Goal: Check status: Check status

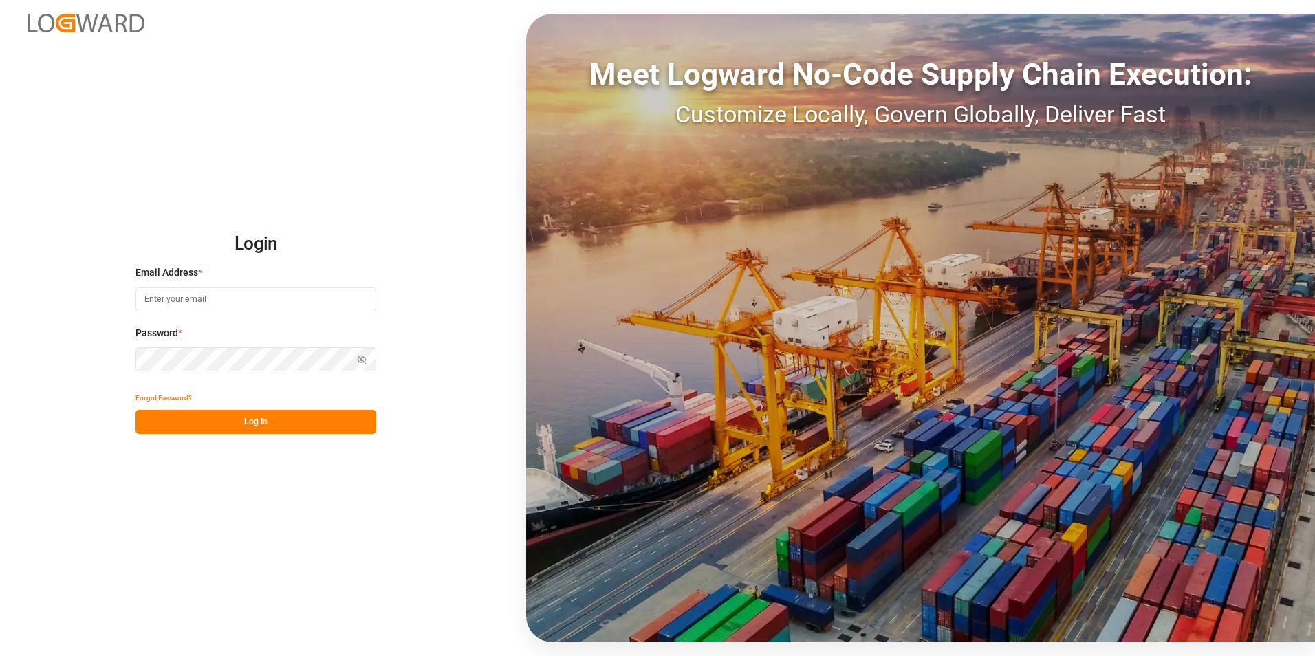
type input "[PERSON_NAME][EMAIL_ADDRESS][PERSON_NAME][DOMAIN_NAME]"
click at [222, 418] on button "Log In" at bounding box center [256, 422] width 241 height 24
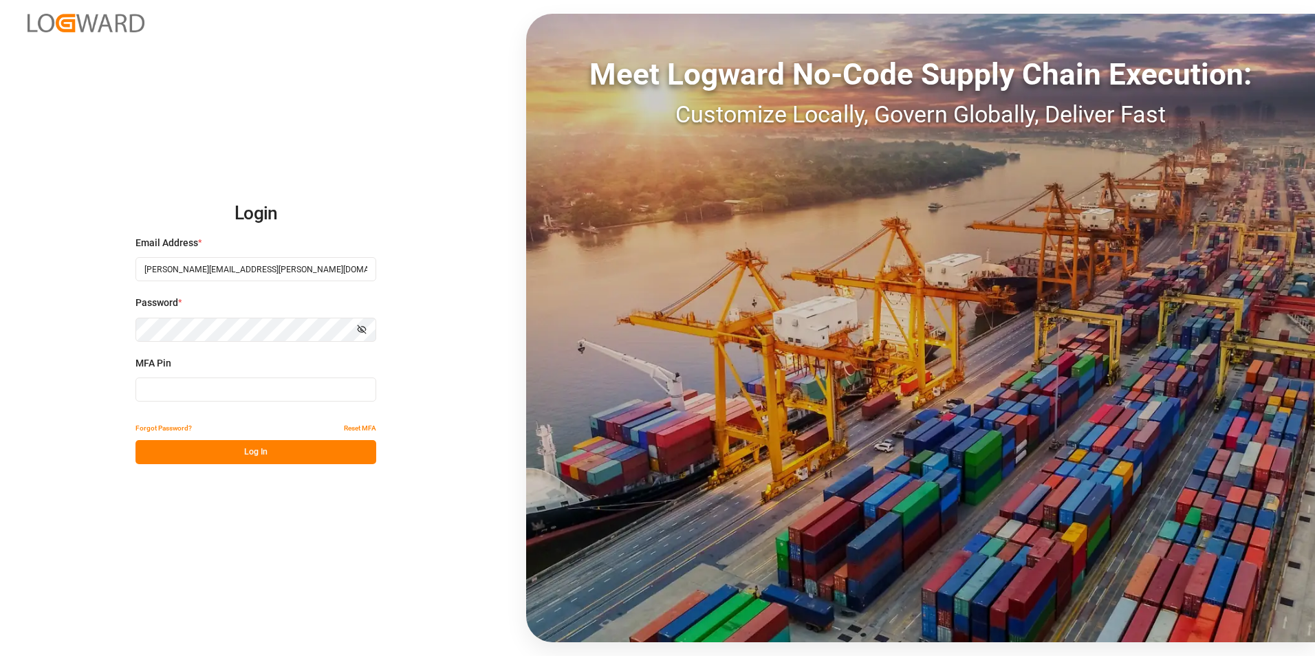
click at [227, 389] on input at bounding box center [256, 390] width 241 height 24
type input "953118"
click at [274, 457] on button "Log In" at bounding box center [256, 452] width 241 height 24
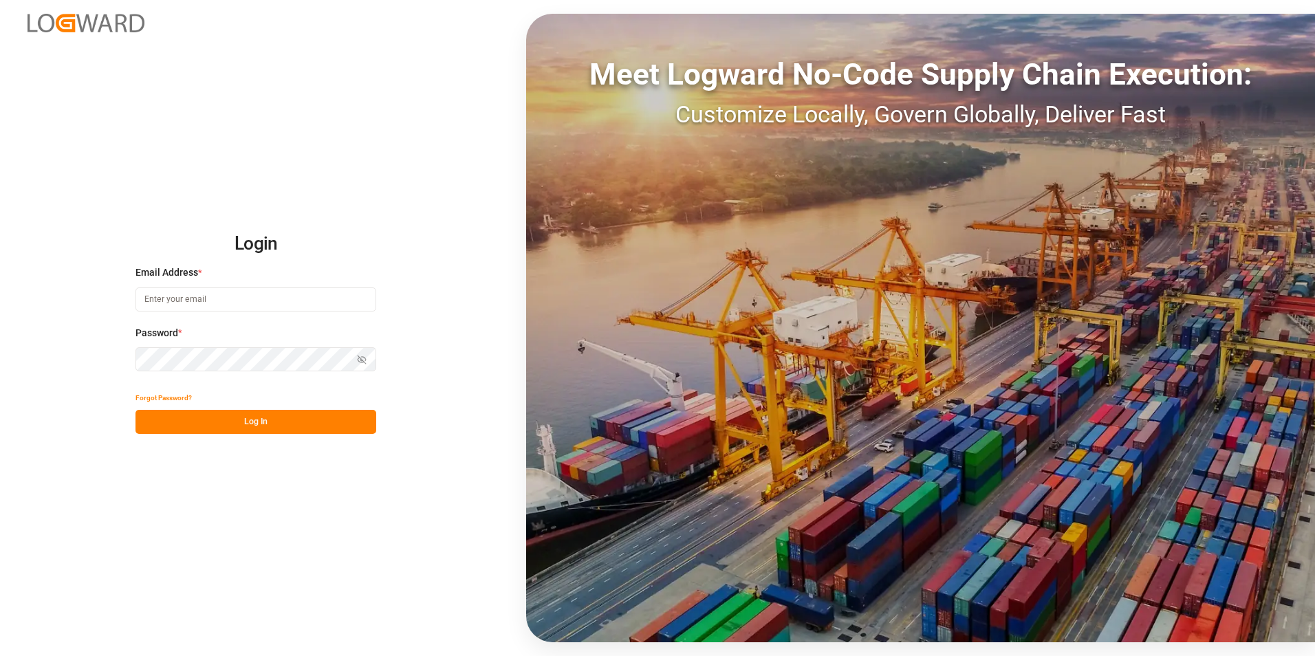
type input "[PERSON_NAME][EMAIL_ADDRESS][PERSON_NAME][DOMAIN_NAME]"
click at [246, 428] on button "Log In" at bounding box center [256, 422] width 241 height 24
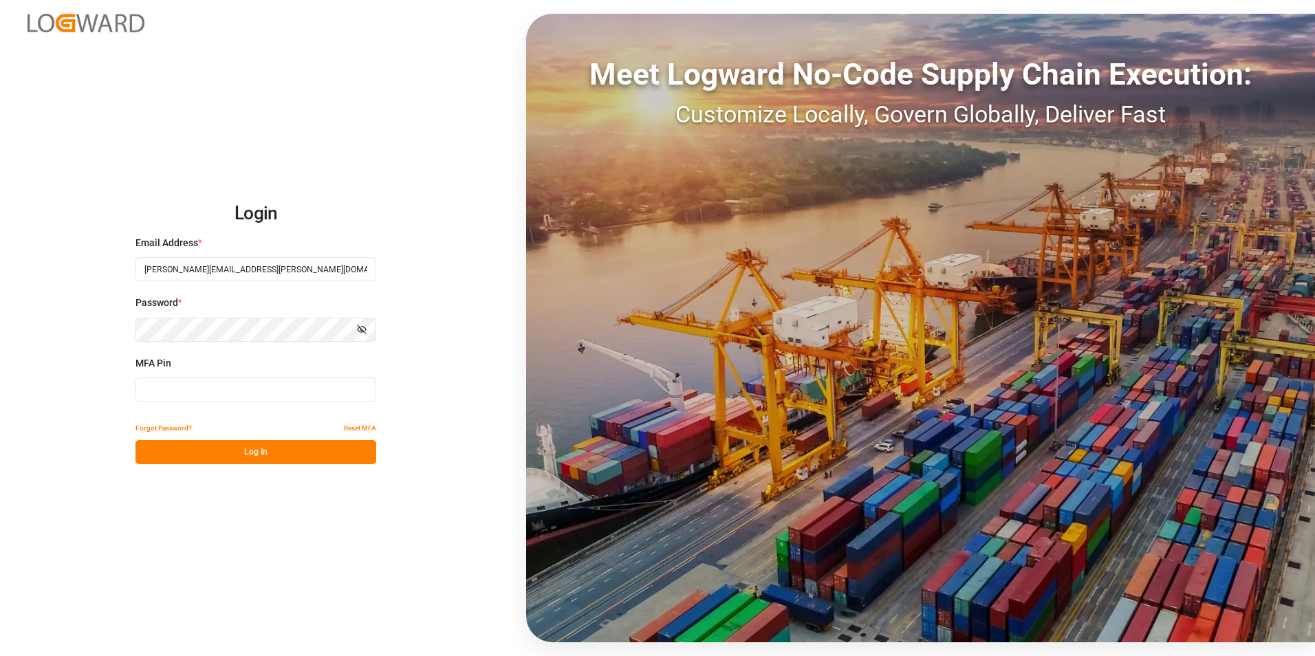
click at [224, 397] on input at bounding box center [256, 390] width 241 height 24
type input "880677"
click at [204, 447] on button "Log In" at bounding box center [256, 452] width 241 height 24
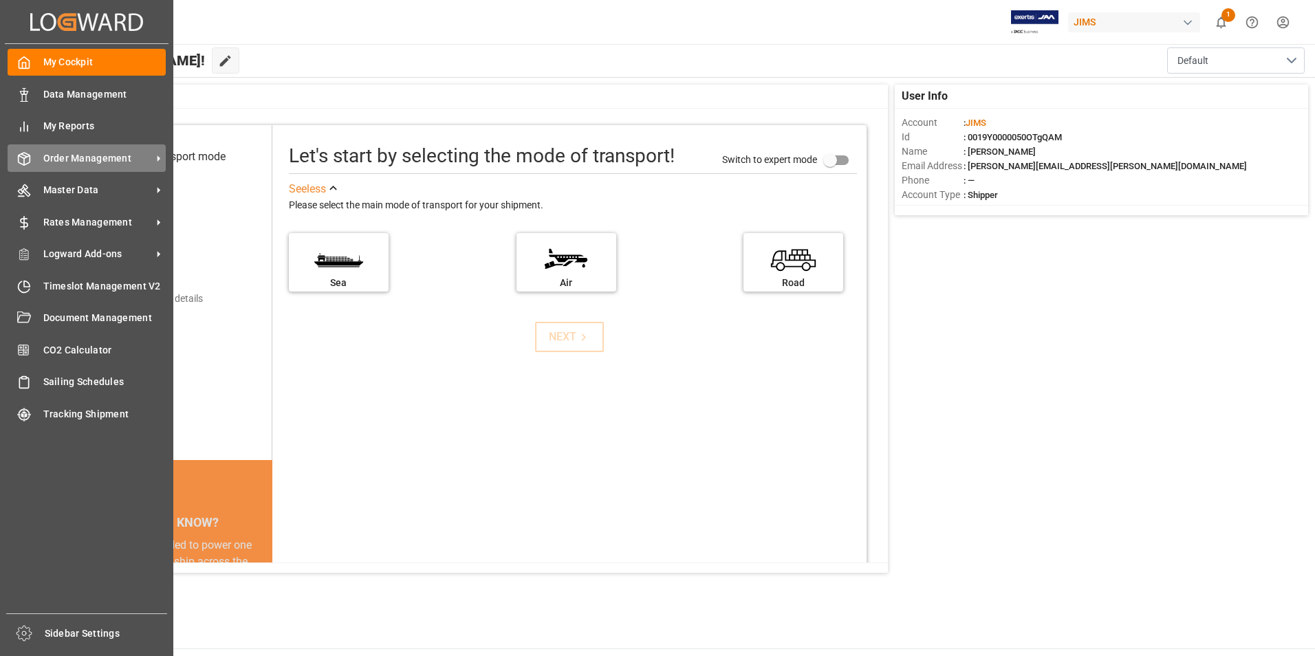
click at [83, 149] on div "Order Management Order Management" at bounding box center [87, 157] width 158 height 27
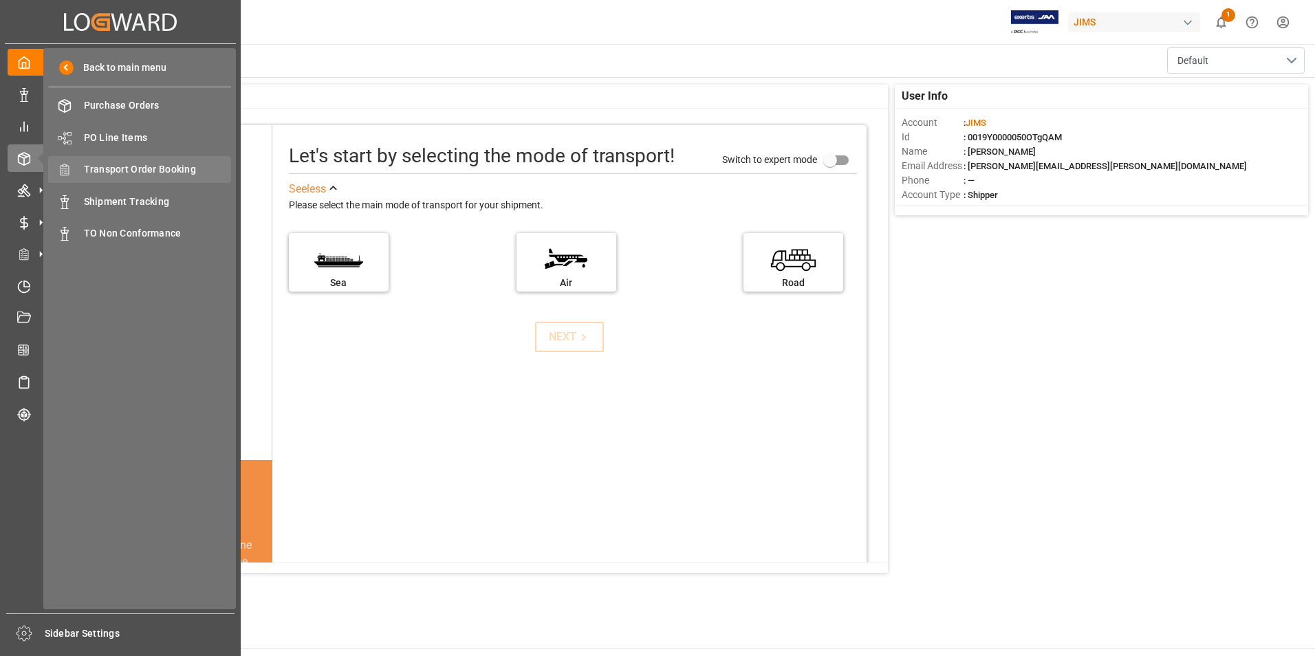
click at [152, 168] on span "Transport Order Booking" at bounding box center [158, 169] width 148 height 14
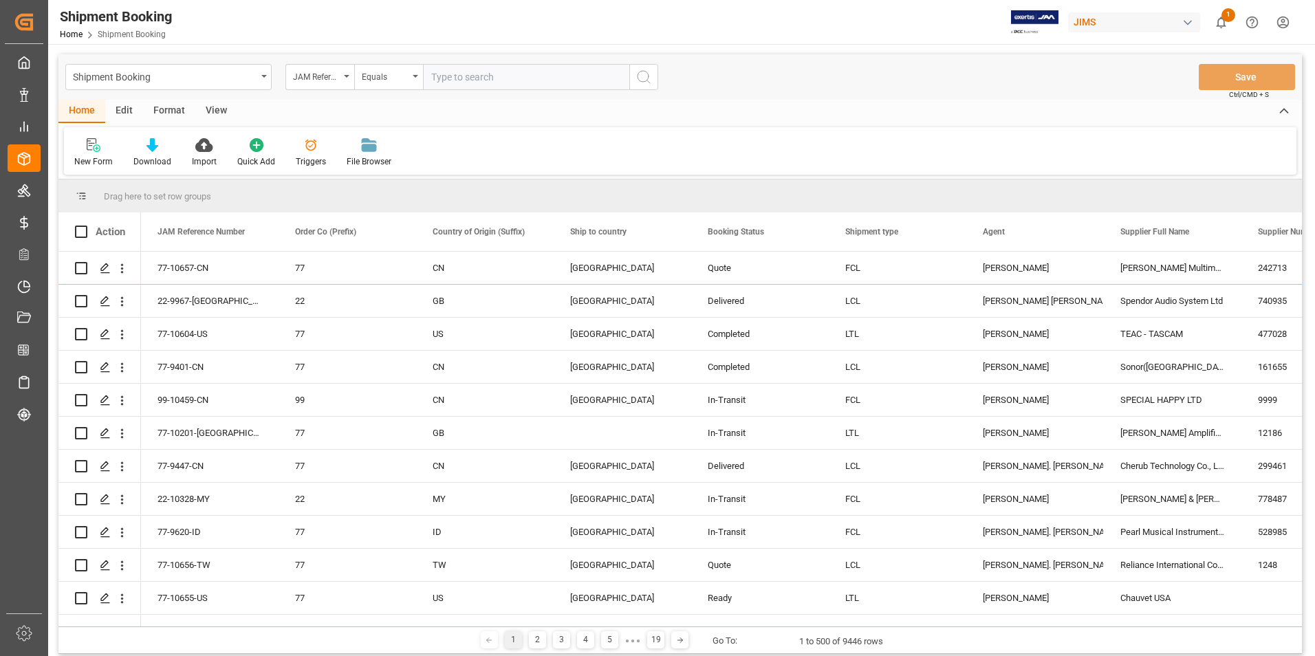
click at [469, 76] on input "text" at bounding box center [526, 77] width 206 height 26
paste input "77-10604-US"
type input "77-10604-US"
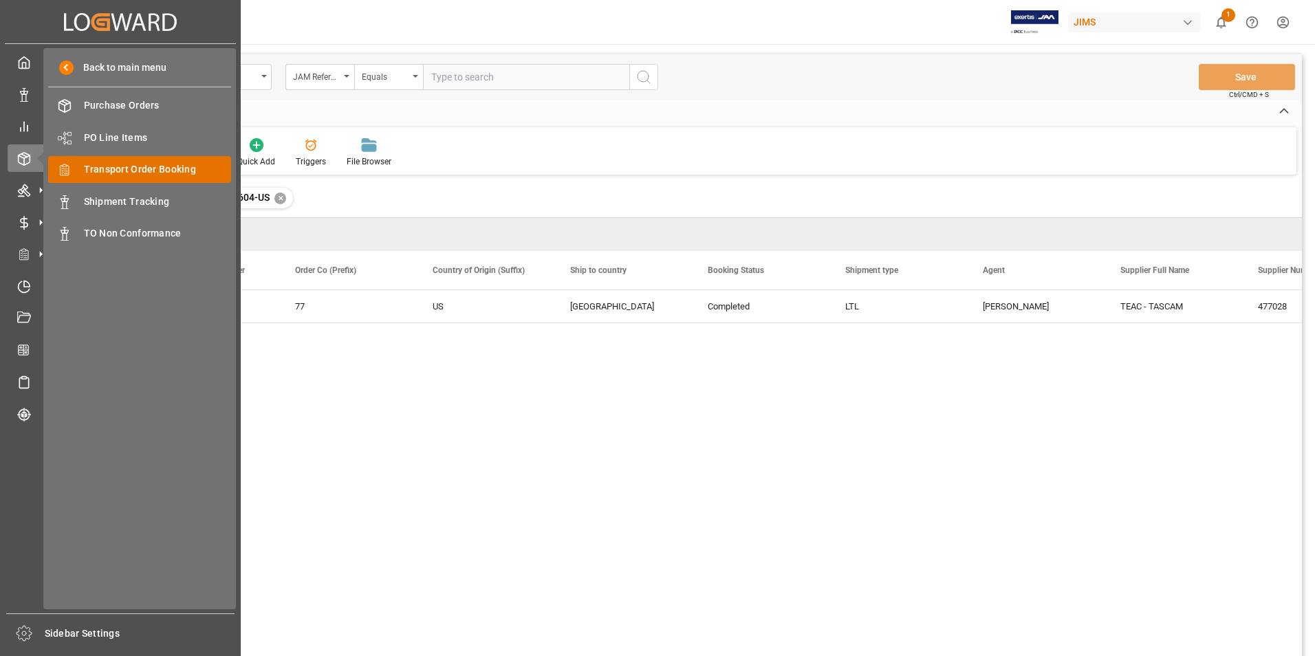
click at [175, 171] on span "Transport Order Booking" at bounding box center [158, 169] width 148 height 14
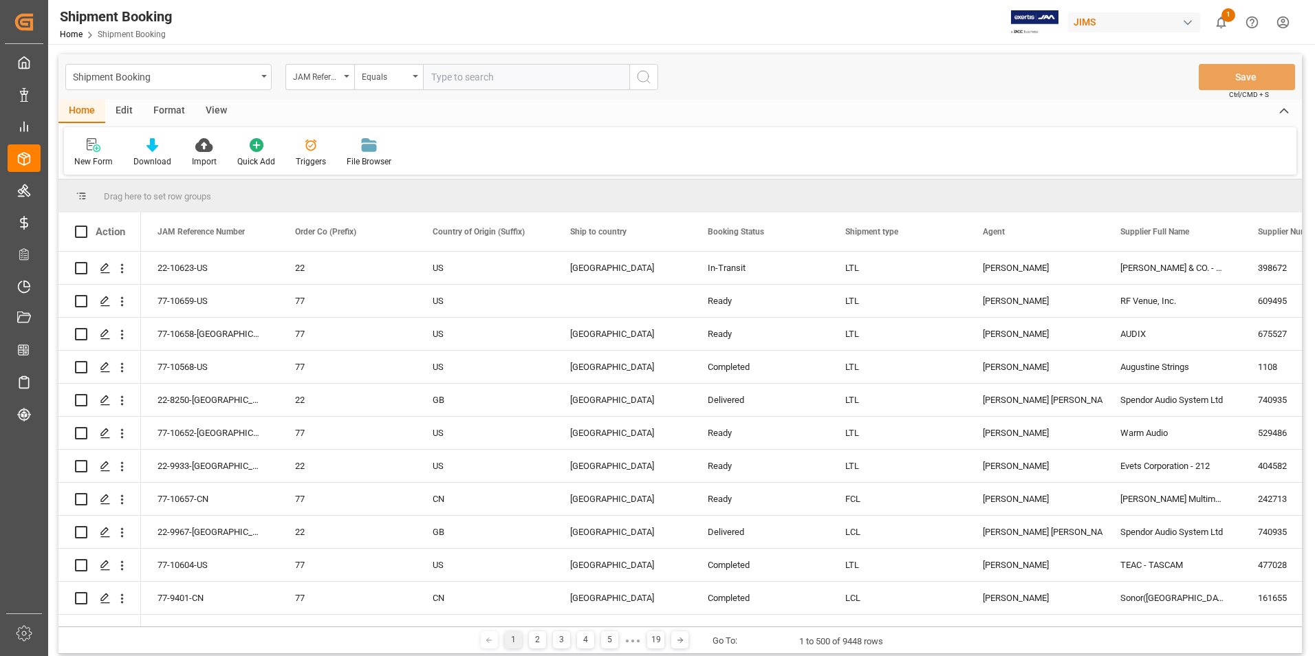
click at [451, 83] on input "text" at bounding box center [526, 77] width 206 height 26
type input "22-10378-[GEOGRAPHIC_DATA]"
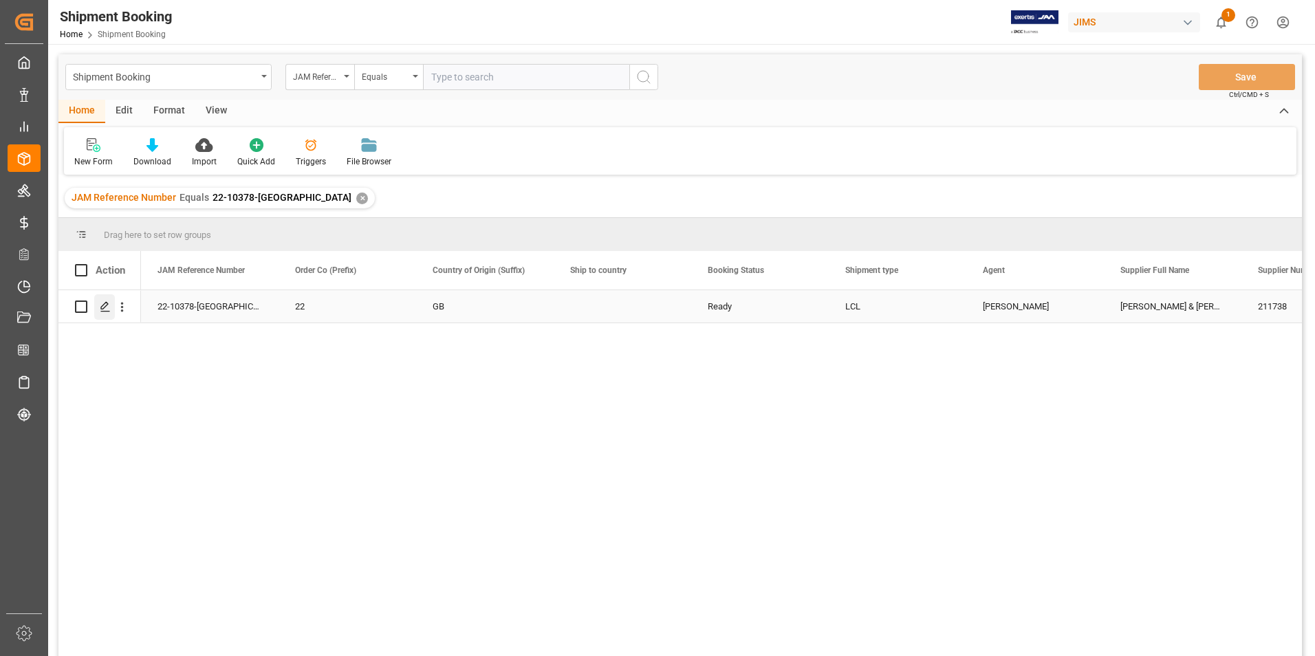
click at [107, 303] on polygon "Press SPACE to select this row." at bounding box center [104, 306] width 7 height 7
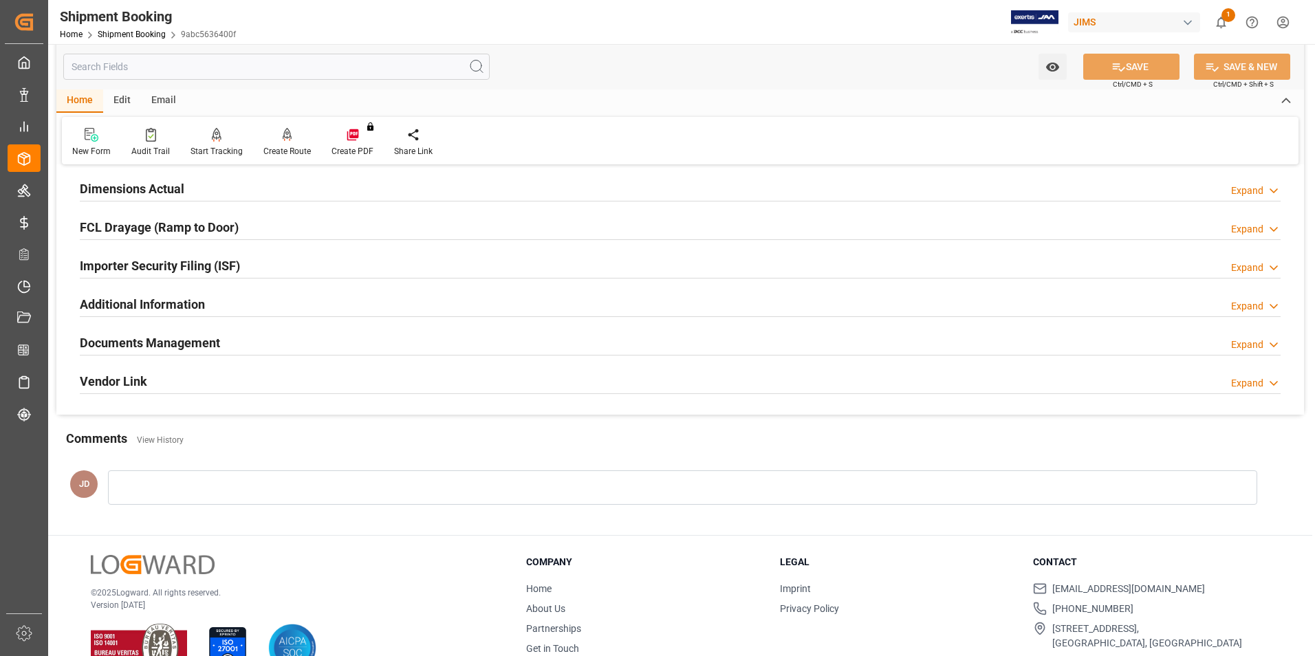
scroll to position [344, 0]
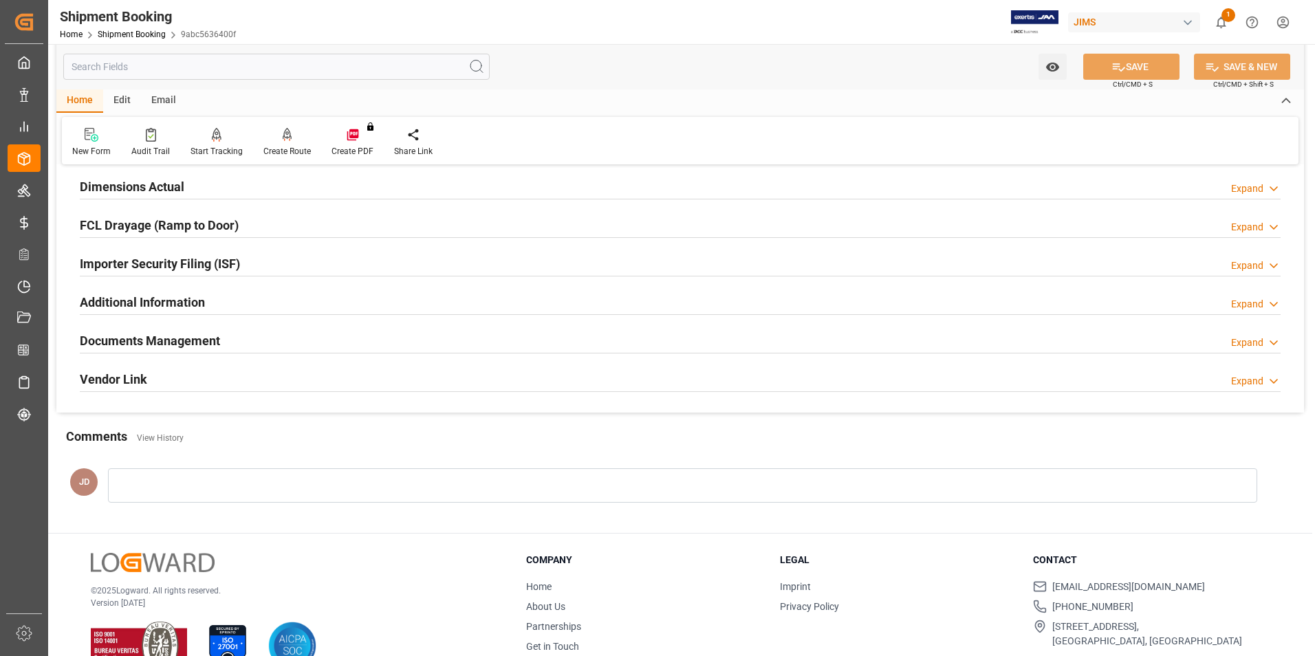
click at [180, 343] on h2 "Documents Management" at bounding box center [150, 341] width 140 height 19
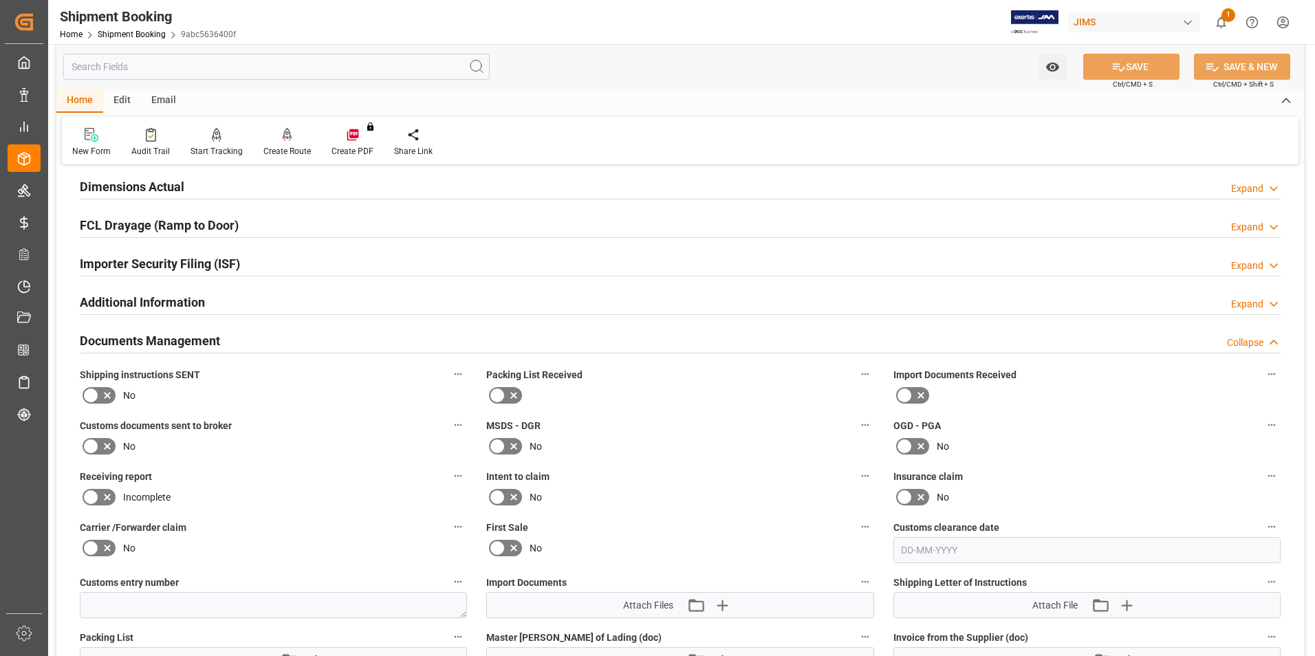
click at [181, 341] on h2 "Documents Management" at bounding box center [150, 341] width 140 height 19
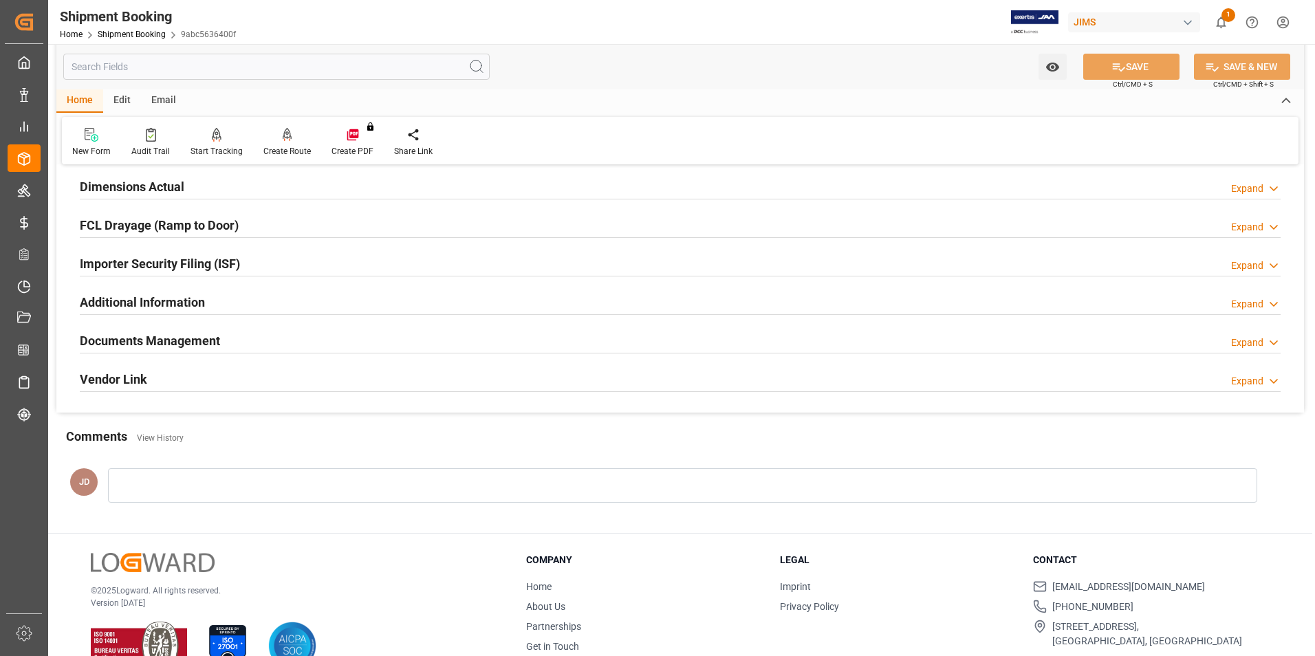
scroll to position [0, 0]
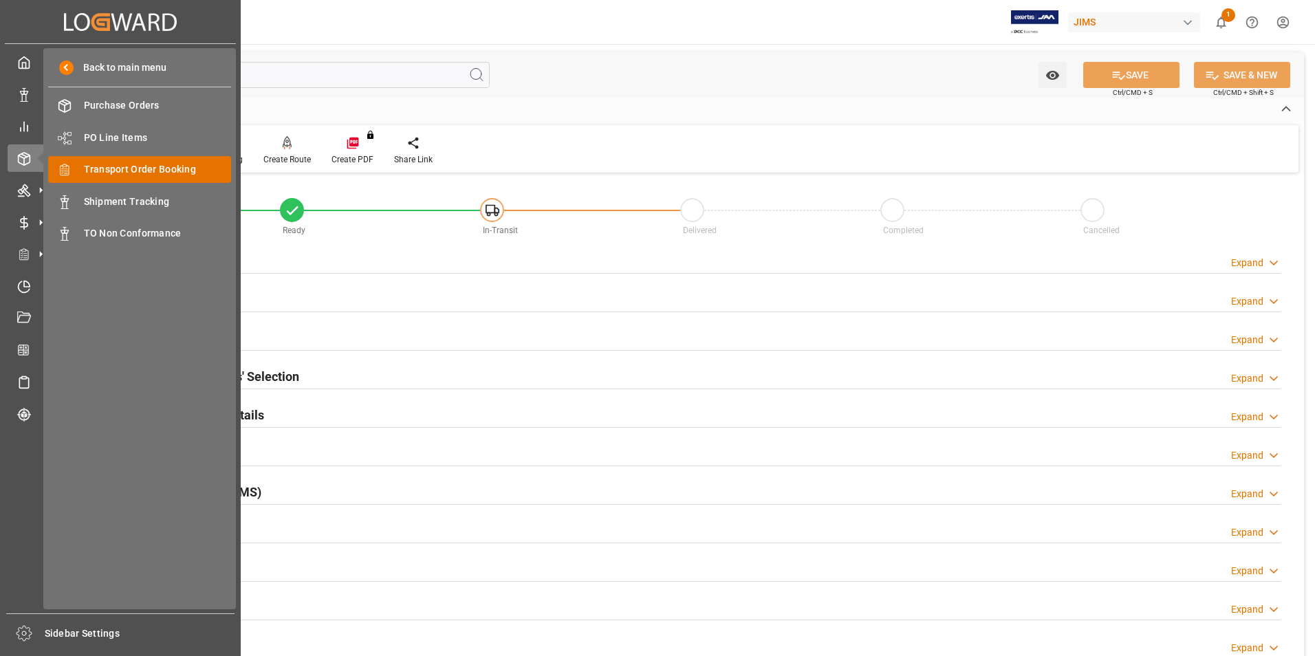
click at [182, 167] on span "Transport Order Booking" at bounding box center [158, 169] width 148 height 14
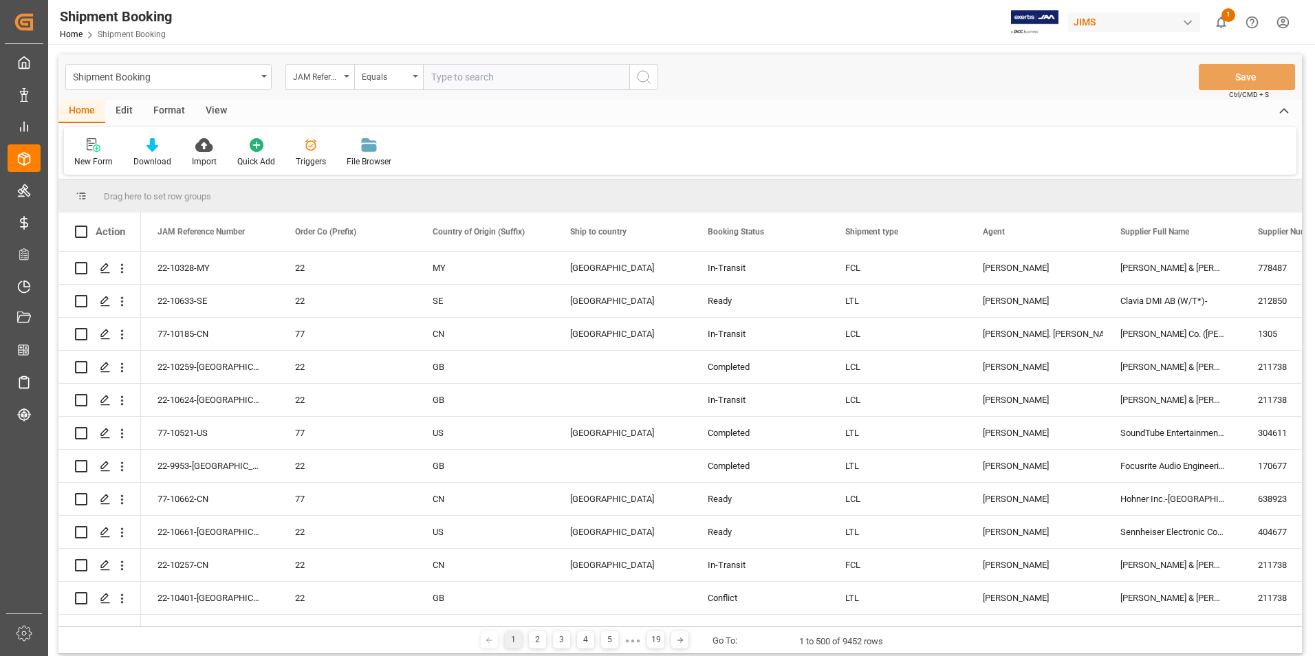
click at [486, 85] on input "text" at bounding box center [526, 77] width 206 height 26
type input "77-10641-US"
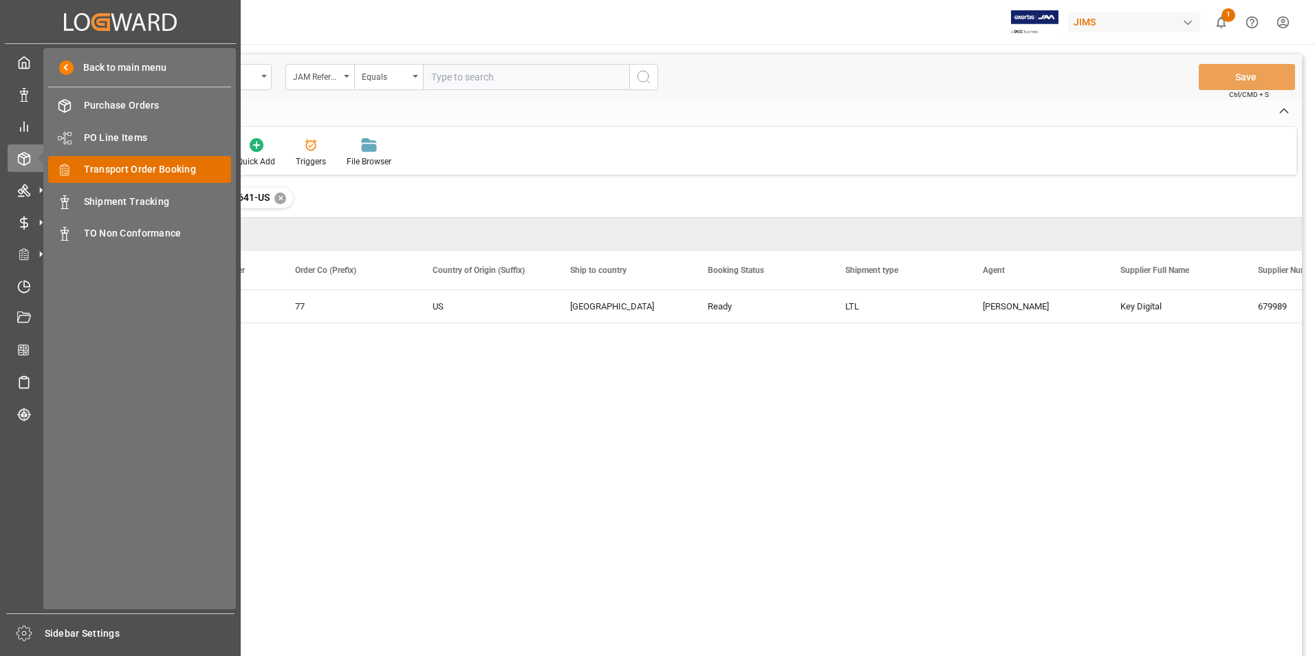
click at [171, 171] on span "Transport Order Booking" at bounding box center [158, 169] width 148 height 14
